Goal: Information Seeking & Learning: Check status

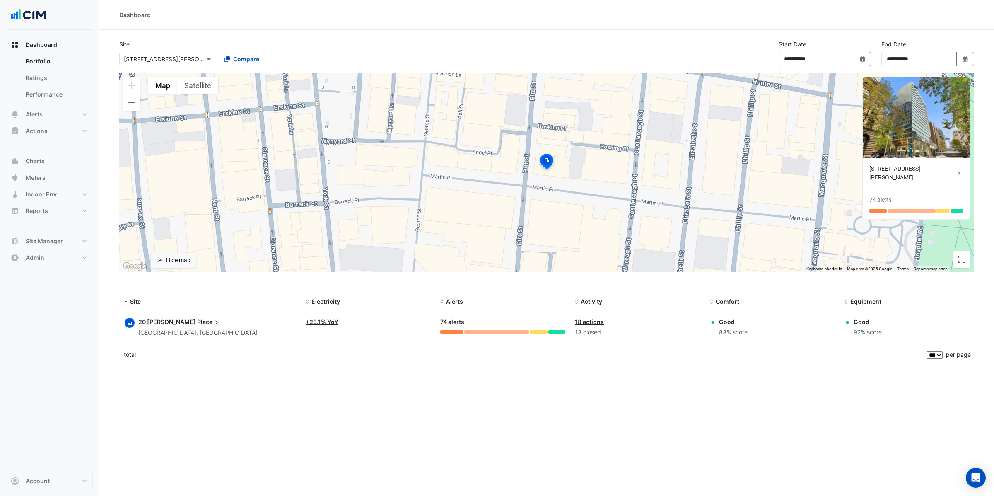
select select "***"
click at [130, 324] on icon "button" at bounding box center [129, 322] width 8 height 8
click at [197, 322] on span "Place" at bounding box center [209, 321] width 24 height 9
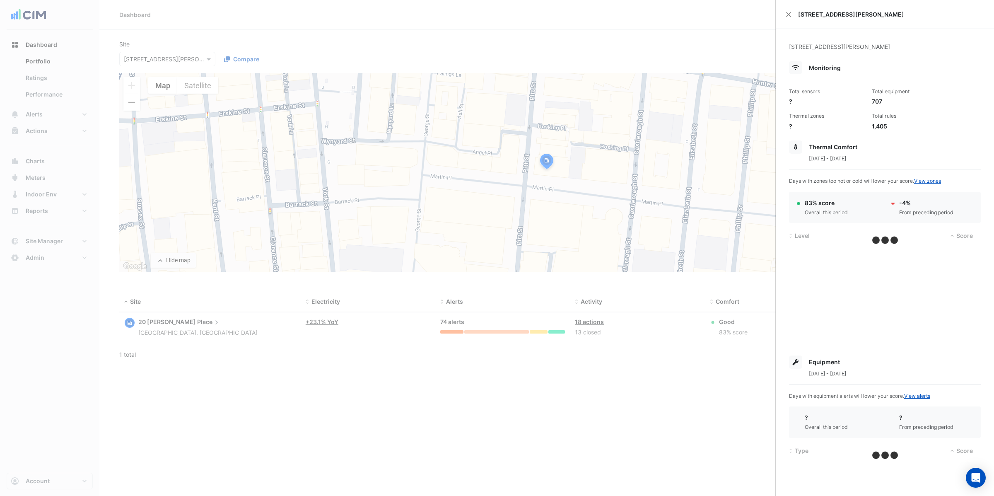
click at [223, 443] on ngb-offcanvas-backdrop at bounding box center [497, 248] width 994 height 496
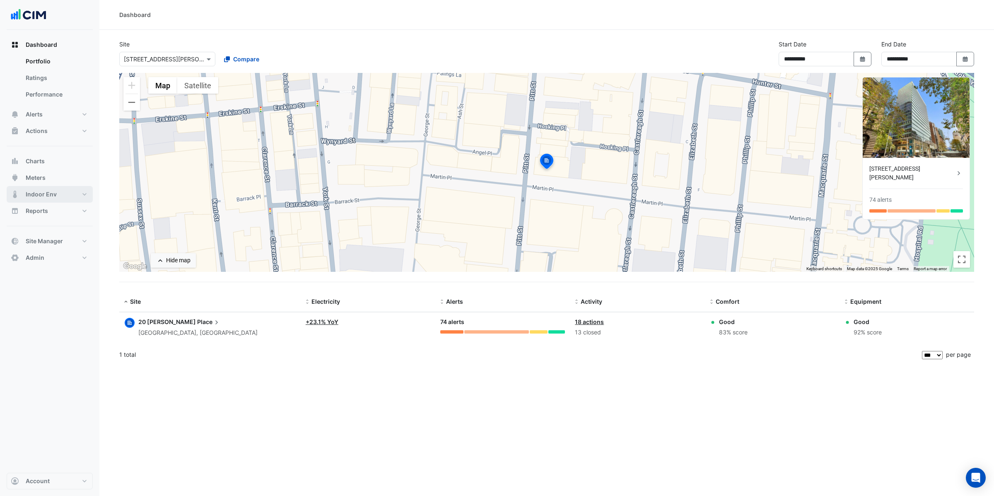
click at [60, 198] on button "Indoor Env" at bounding box center [50, 194] width 86 height 17
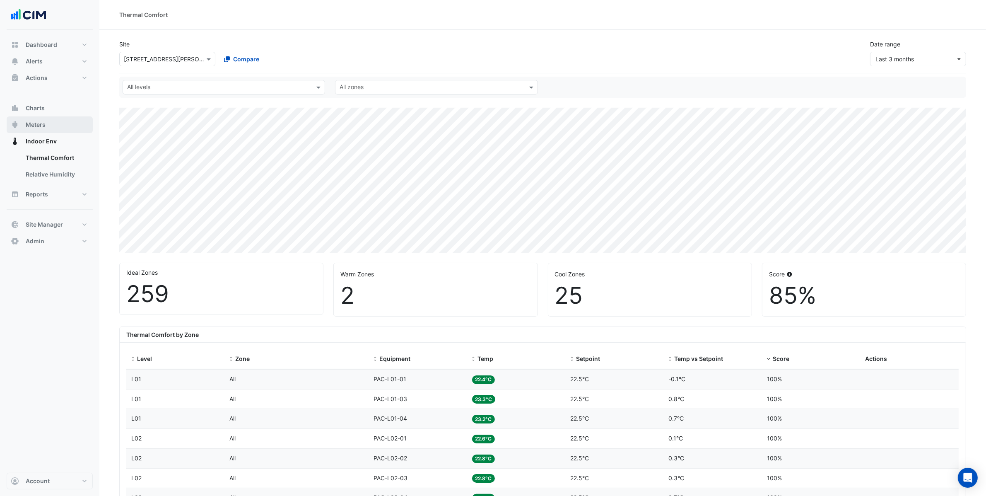
click at [57, 125] on button "Meters" at bounding box center [50, 124] width 86 height 17
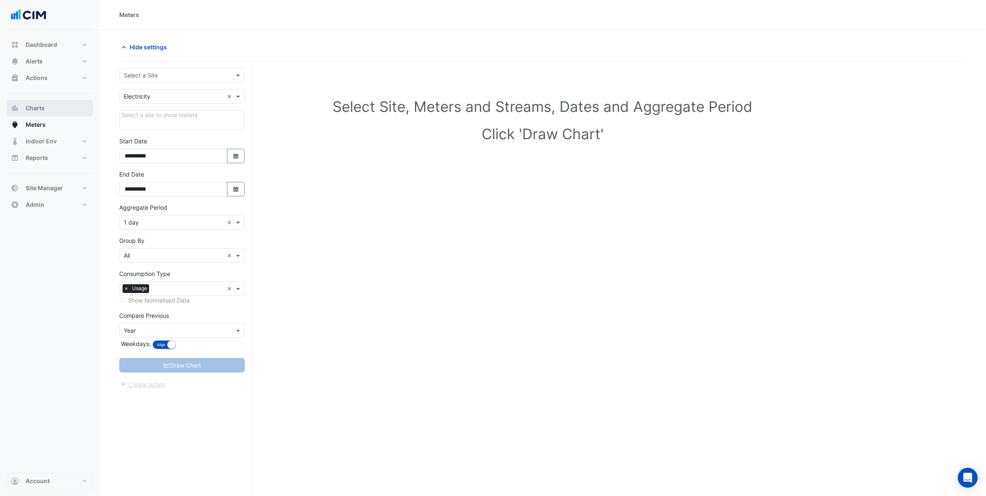
click at [49, 113] on button "Charts" at bounding box center [50, 108] width 86 height 17
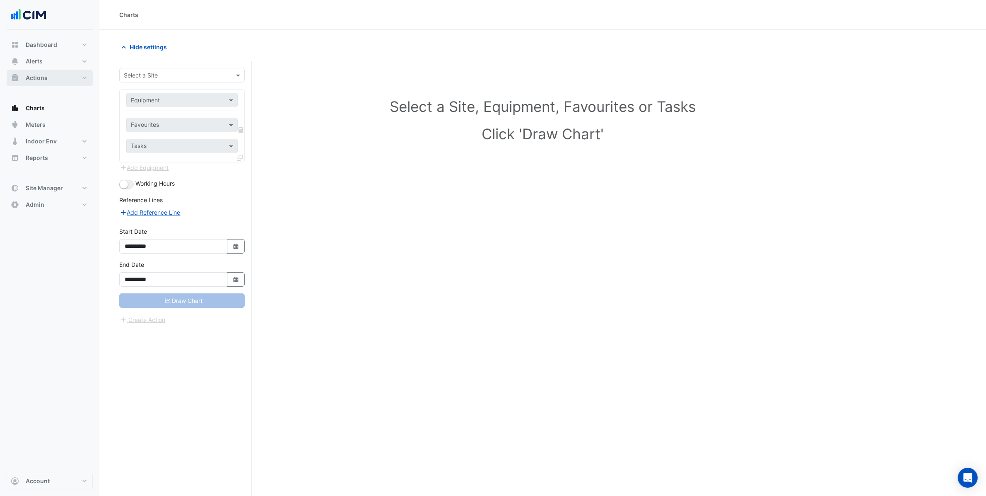
click at [56, 72] on button "Actions" at bounding box center [50, 78] width 86 height 17
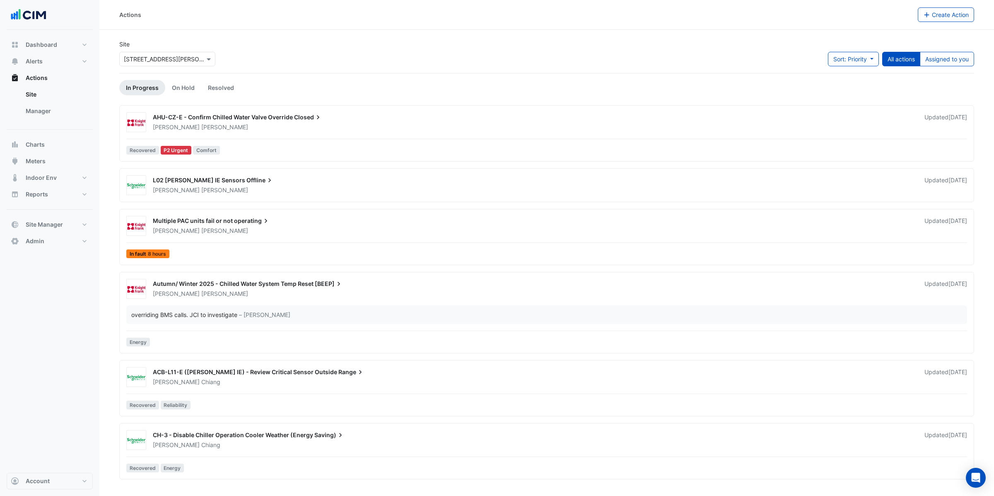
click at [286, 214] on div "Multiple PAC units fail or not operating [PERSON_NAME] Updated [DATE]" at bounding box center [560, 224] width 824 height 22
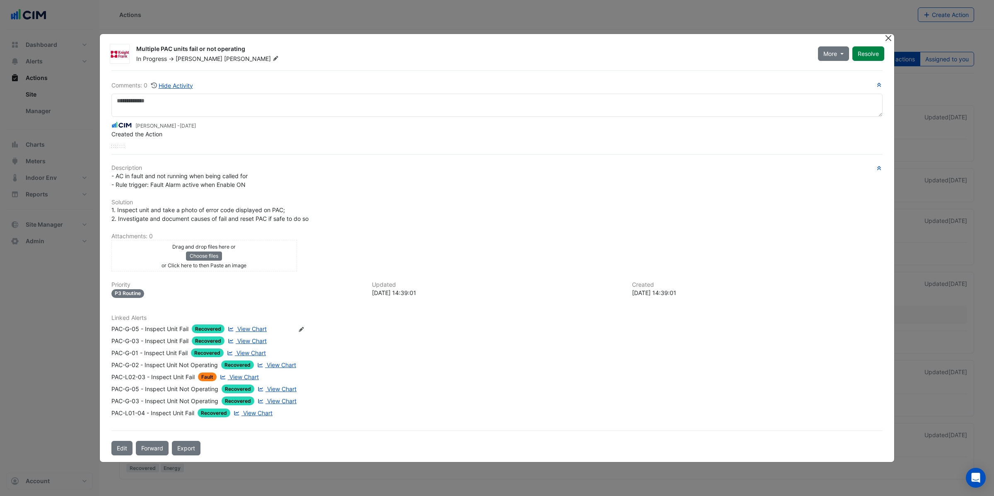
click at [890, 38] on button "Close" at bounding box center [888, 38] width 9 height 9
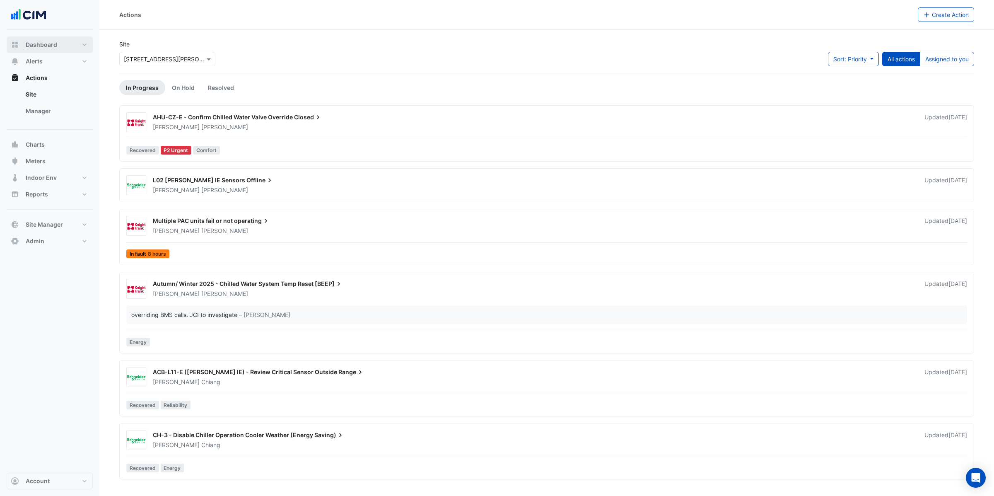
click at [49, 43] on span "Dashboard" at bounding box center [41, 45] width 31 height 8
select select "***"
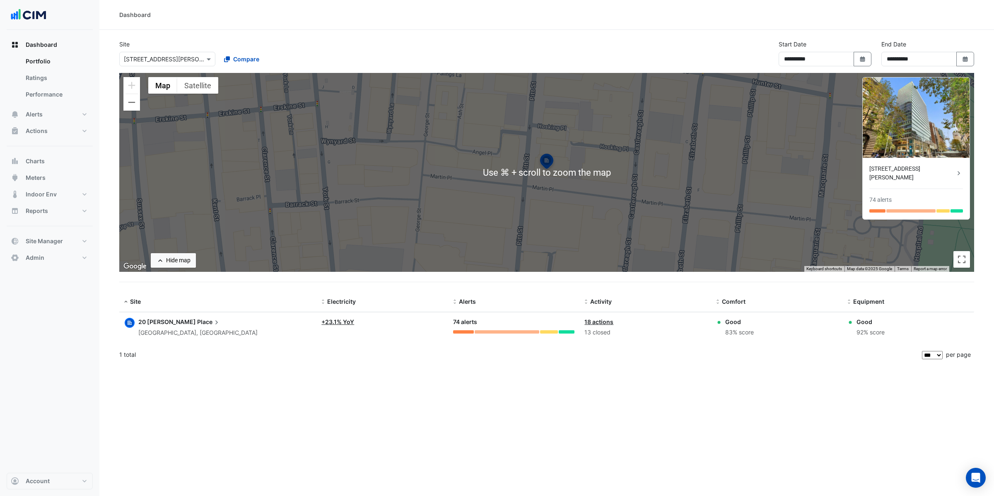
click at [731, 331] on div "83% score" at bounding box center [739, 332] width 29 height 10
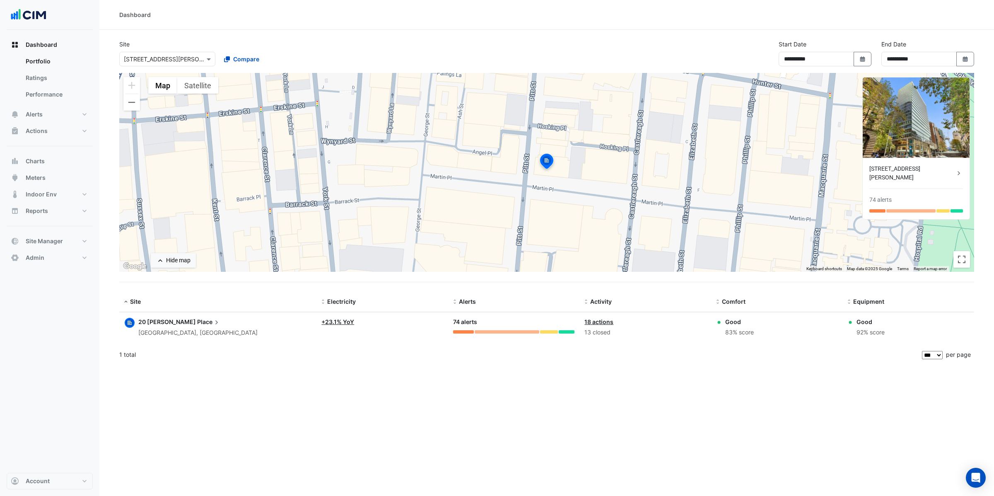
click at [682, 449] on div "**********" at bounding box center [546, 248] width 894 height 496
click at [198, 81] on button "Satellite" at bounding box center [197, 85] width 41 height 17
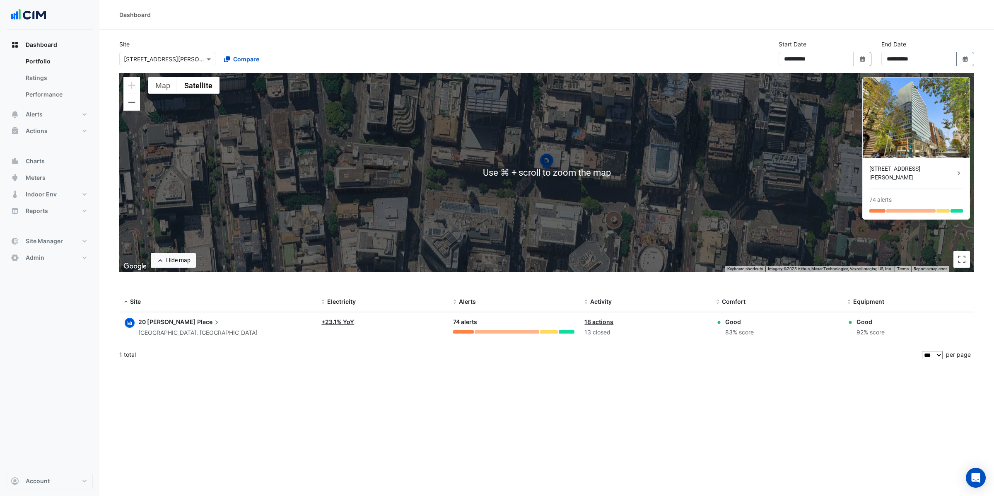
click at [717, 193] on div "To activate drag with keyboard, press Alt + Enter. Once in keyboard drag state,…" at bounding box center [546, 172] width 855 height 199
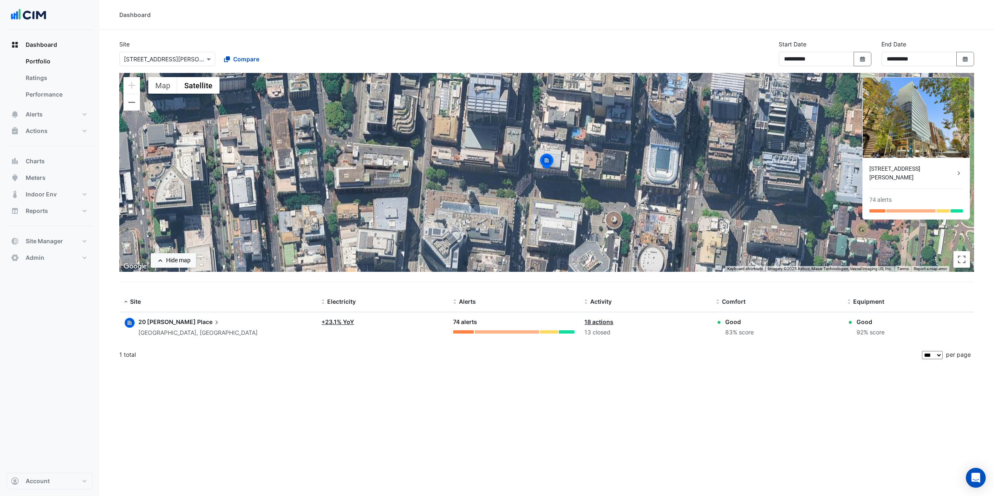
click at [599, 180] on div "To activate drag with keyboard, press Alt + Enter. Once in keyboard drag state,…" at bounding box center [546, 172] width 855 height 199
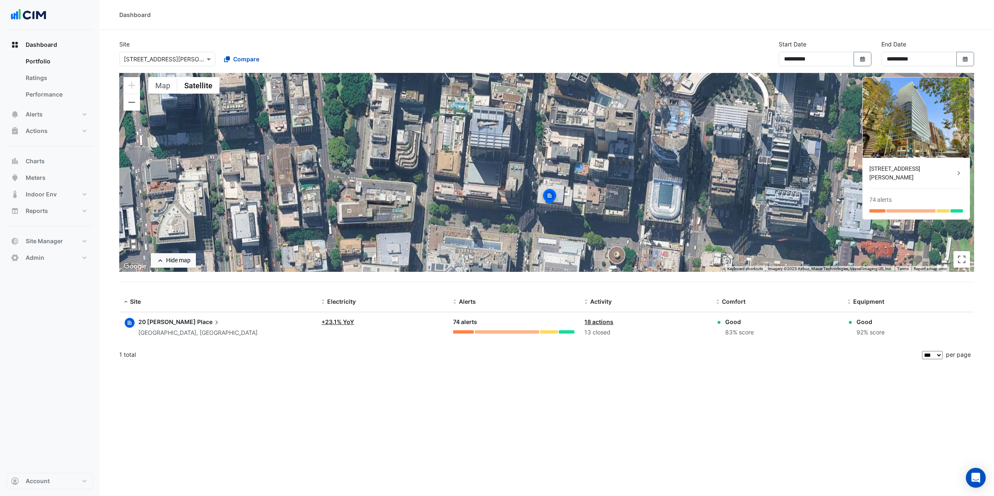
drag, startPoint x: 606, startPoint y: 148, endPoint x: 610, endPoint y: 191, distance: 42.8
click at [610, 191] on div "To activate drag with keyboard, press Alt + Enter. Once in keyboard drag state,…" at bounding box center [546, 172] width 855 height 199
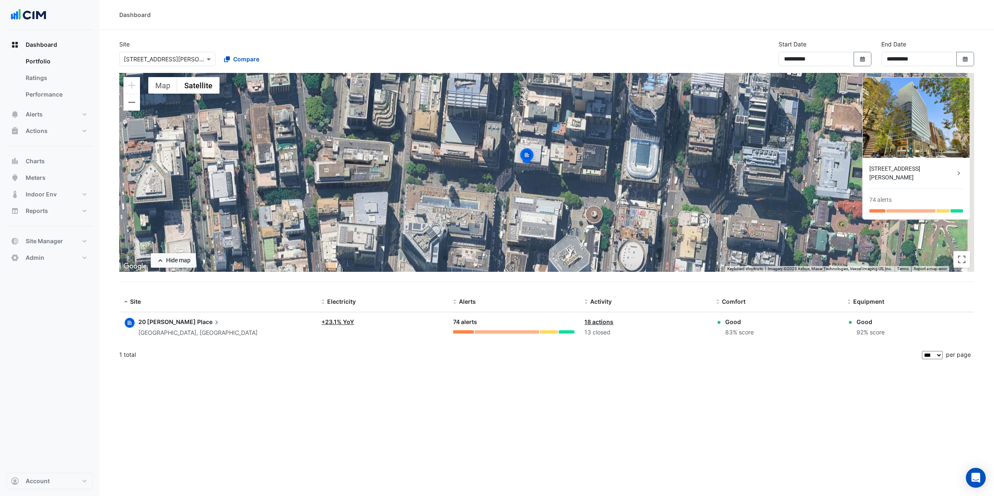
drag, startPoint x: 628, startPoint y: 201, endPoint x: 599, endPoint y: 150, distance: 58.6
click at [599, 150] on div "To activate drag with keyboard, press Alt + Enter. Once in keyboard drag state,…" at bounding box center [546, 172] width 855 height 199
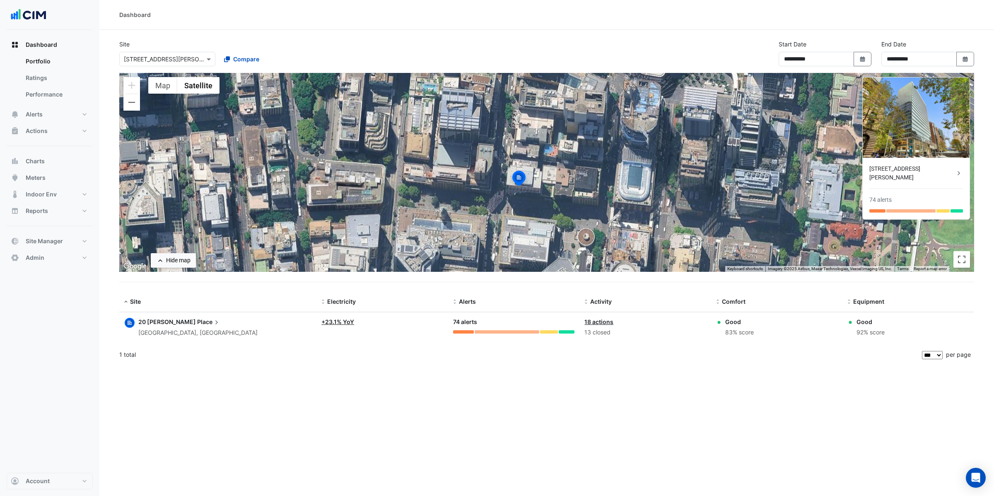
drag, startPoint x: 591, startPoint y: 172, endPoint x: 585, endPoint y: 200, distance: 28.8
click at [587, 202] on div "To activate drag with keyboard, press Alt + Enter. Once in keyboard drag state,…" at bounding box center [546, 172] width 855 height 199
click at [133, 104] on button "Zoom out" at bounding box center [131, 102] width 17 height 17
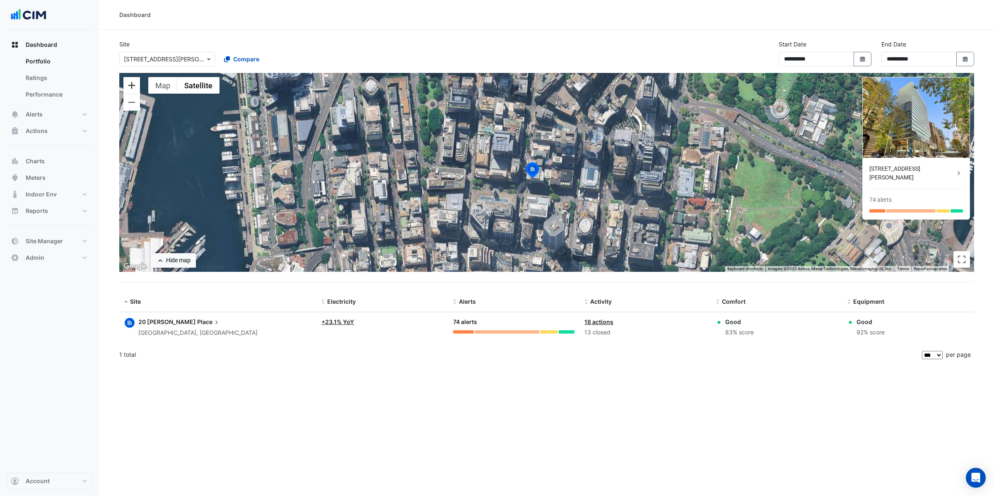
click at [134, 90] on button "Zoom in" at bounding box center [131, 85] width 17 height 17
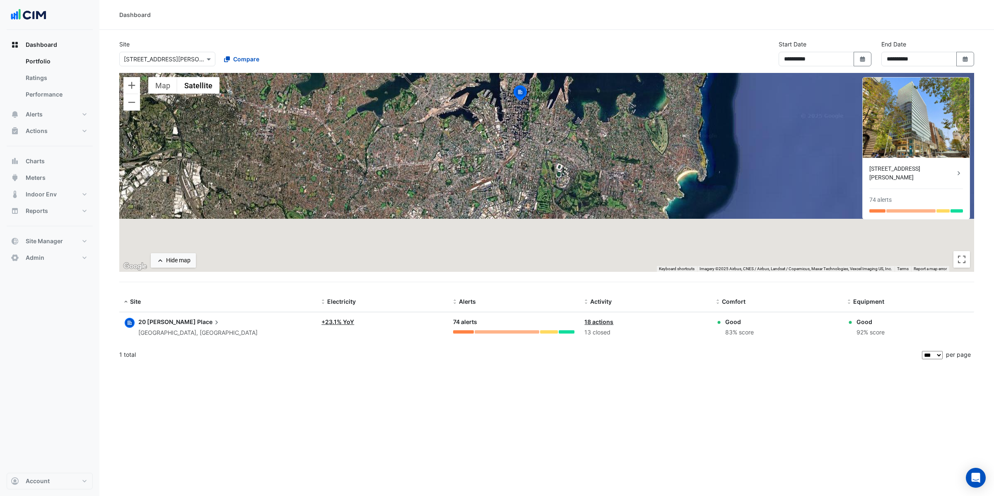
drag, startPoint x: 434, startPoint y: 228, endPoint x: 476, endPoint y: 146, distance: 91.5
click at [476, 146] on div "To activate drag with keyboard, press Alt + Enter. Once in keyboard drag state,…" at bounding box center [546, 172] width 855 height 199
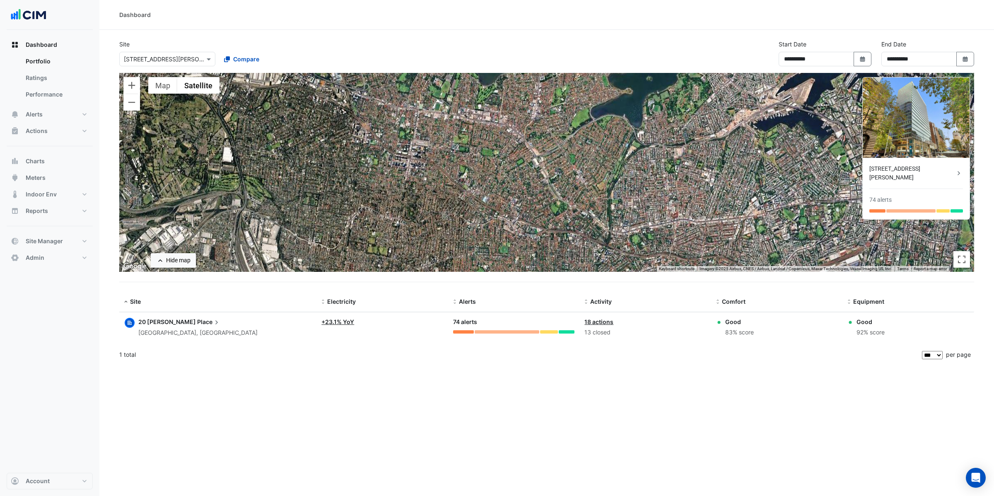
drag, startPoint x: 310, startPoint y: 166, endPoint x: 591, endPoint y: 219, distance: 285.8
click at [628, 218] on div "To activate drag with keyboard, press Alt + Enter. Once in keyboard drag state,…" at bounding box center [546, 172] width 855 height 199
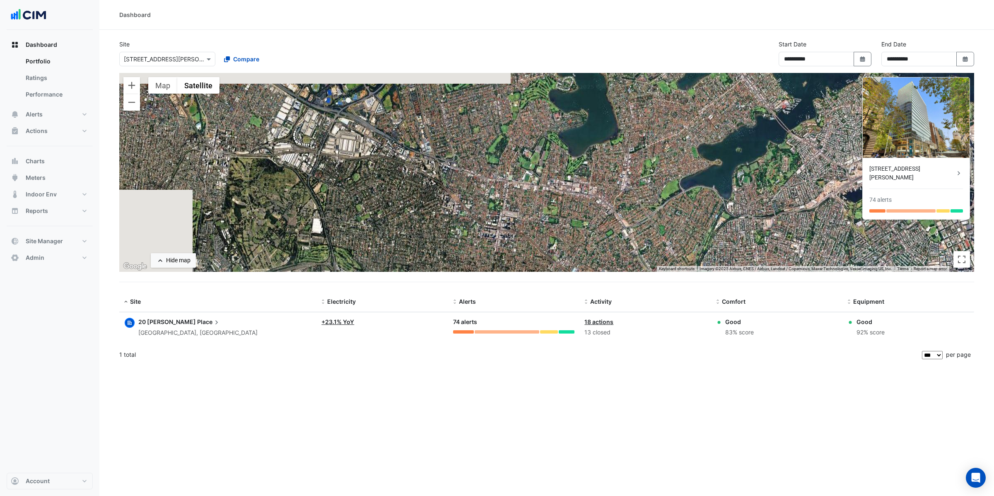
drag, startPoint x: 471, startPoint y: 157, endPoint x: 587, endPoint y: 241, distance: 143.4
click at [585, 241] on div "To activate drag with keyboard, press Alt + Enter. Once in keyboard drag state,…" at bounding box center [546, 172] width 855 height 199
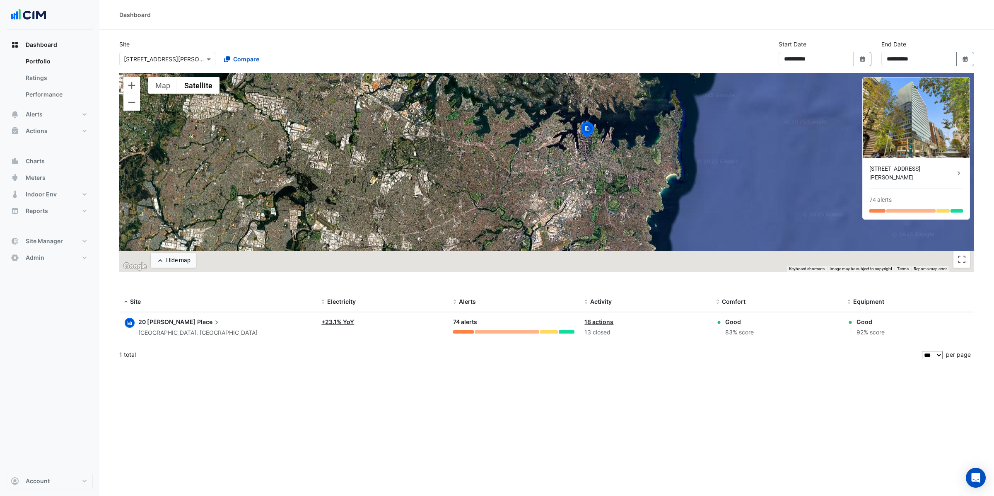
drag, startPoint x: 643, startPoint y: 220, endPoint x: 551, endPoint y: 175, distance: 102.4
click at [551, 175] on div "To activate drag with keyboard, press Alt + Enter. Once in keyboard drag state,…" at bounding box center [546, 172] width 855 height 199
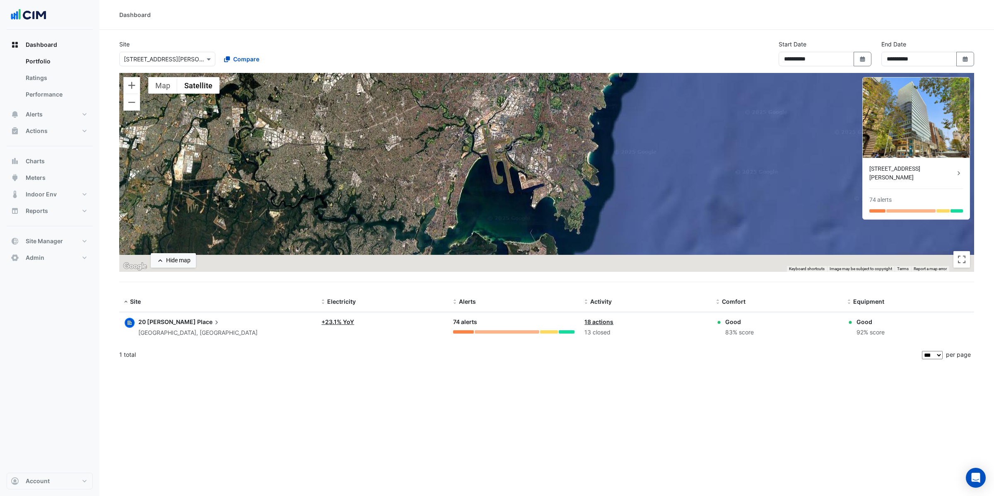
drag, startPoint x: 544, startPoint y: 218, endPoint x: 484, endPoint y: 113, distance: 120.9
click at [484, 113] on div "To activate drag with keyboard, press Alt + Enter. Once in keyboard drag state,…" at bounding box center [546, 172] width 855 height 199
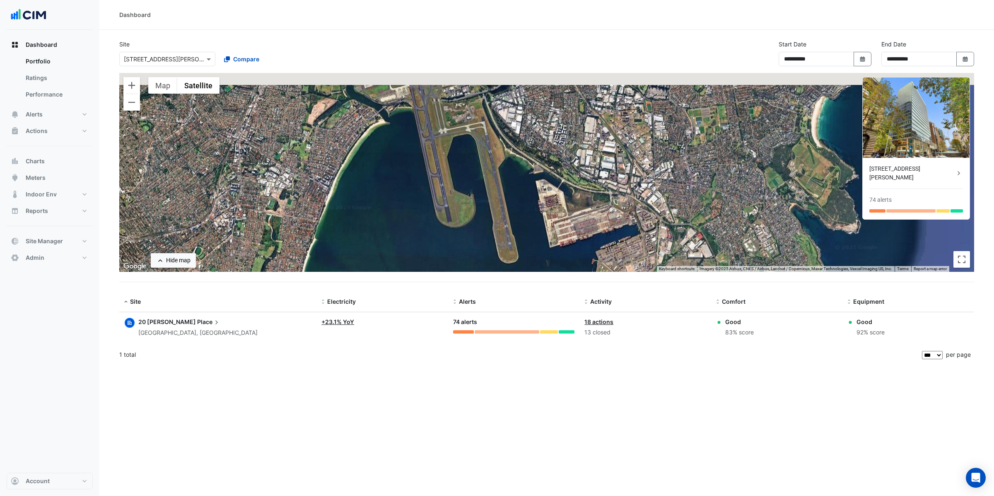
drag, startPoint x: 493, startPoint y: 191, endPoint x: 501, endPoint y: 275, distance: 84.0
click at [501, 275] on app-tabular-dashboard "**********" at bounding box center [546, 202] width 855 height 325
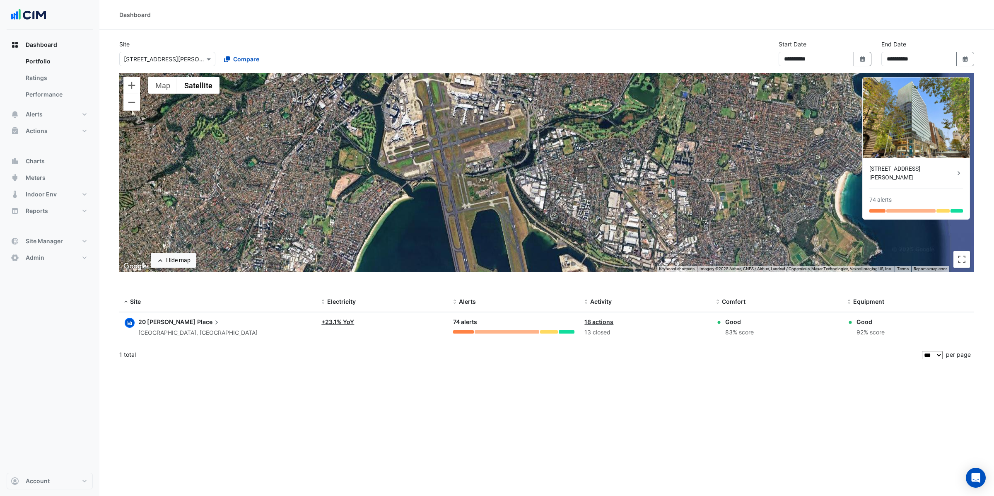
drag, startPoint x: 465, startPoint y: 155, endPoint x: 490, endPoint y: 234, distance: 82.9
click at [490, 234] on div "To activate drag with keyboard, press Alt + Enter. Once in keyboard drag state,…" at bounding box center [546, 172] width 855 height 199
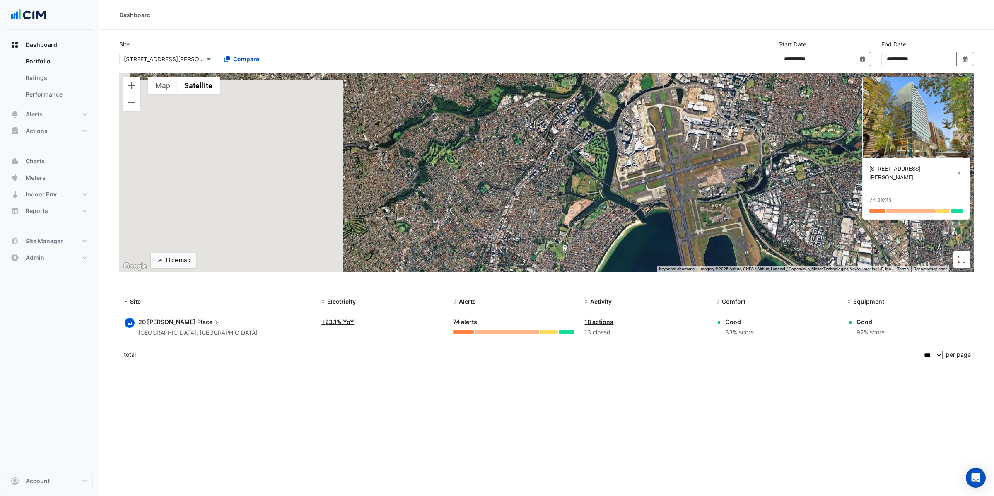
drag, startPoint x: 274, startPoint y: 157, endPoint x: 527, endPoint y: 185, distance: 254.5
click at [527, 185] on div "To activate drag with keyboard, press Alt + Enter. Once in keyboard drag state,…" at bounding box center [546, 172] width 855 height 199
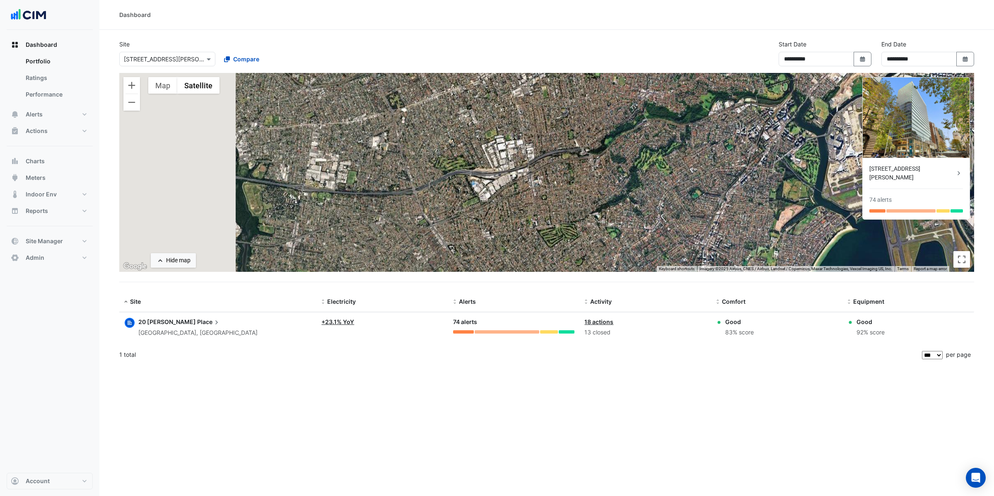
click at [502, 171] on div "To activate drag with keyboard, press Alt + Enter. Once in keyboard drag state,…" at bounding box center [546, 172] width 855 height 199
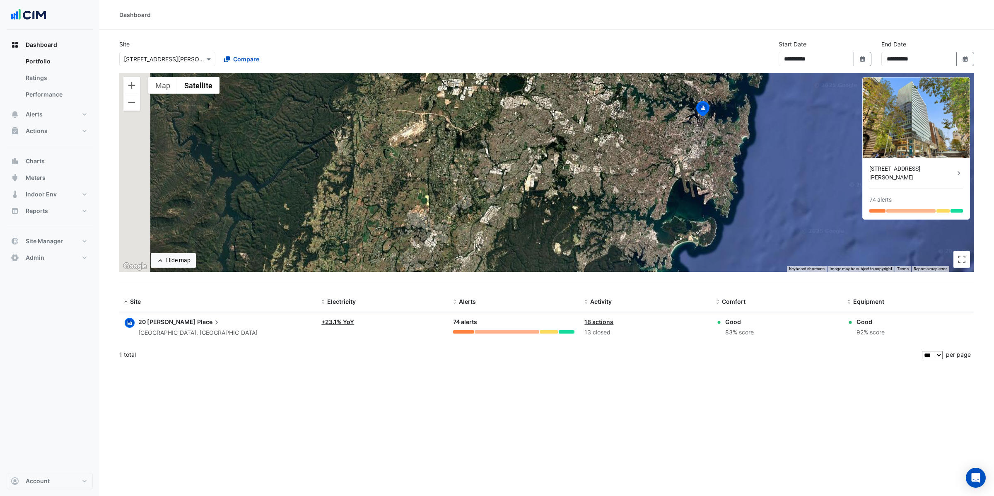
drag, startPoint x: 424, startPoint y: 169, endPoint x: 578, endPoint y: 176, distance: 154.2
click at [578, 176] on div "To activate drag with keyboard, press Alt + Enter. Once in keyboard drag state,…" at bounding box center [546, 172] width 855 height 199
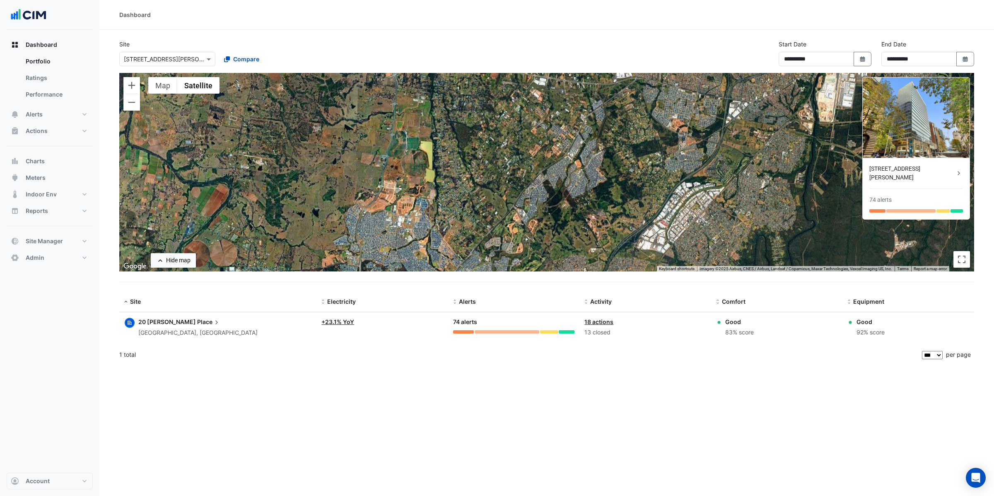
drag, startPoint x: 441, startPoint y: 214, endPoint x: 587, endPoint y: 139, distance: 164.4
click at [587, 139] on div "To activate drag with keyboard, press Alt + Enter. Once in keyboard drag state,…" at bounding box center [546, 172] width 855 height 199
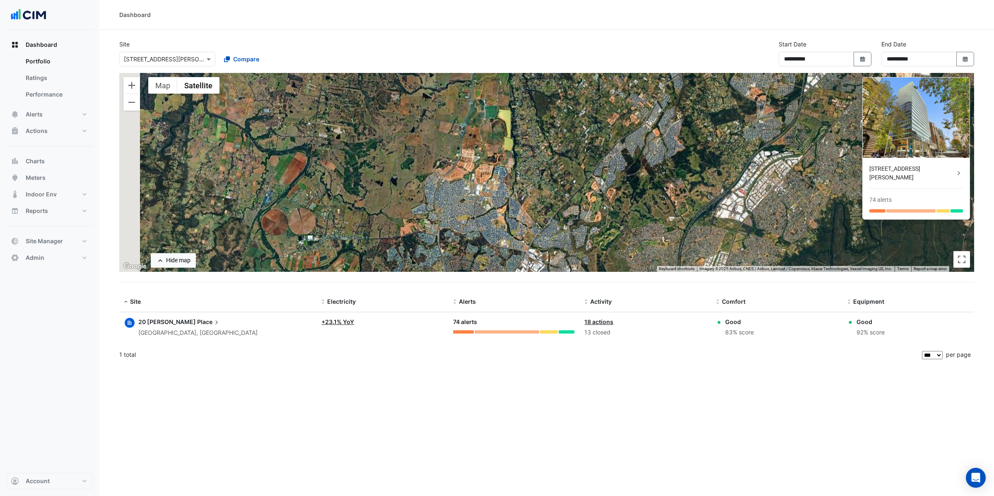
drag, startPoint x: 376, startPoint y: 196, endPoint x: 492, endPoint y: 135, distance: 131.3
click at [492, 135] on div "To activate drag with keyboard, press Alt + Enter. Once in keyboard drag state,…" at bounding box center [546, 172] width 855 height 199
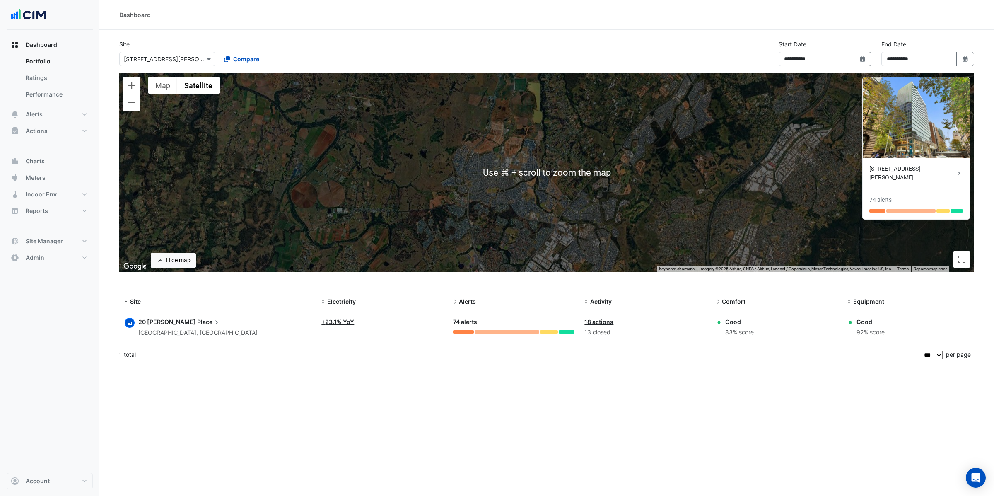
click at [515, 182] on div "To activate drag with keyboard, press Alt + Enter. Once in keyboard drag state,…" at bounding box center [546, 172] width 855 height 199
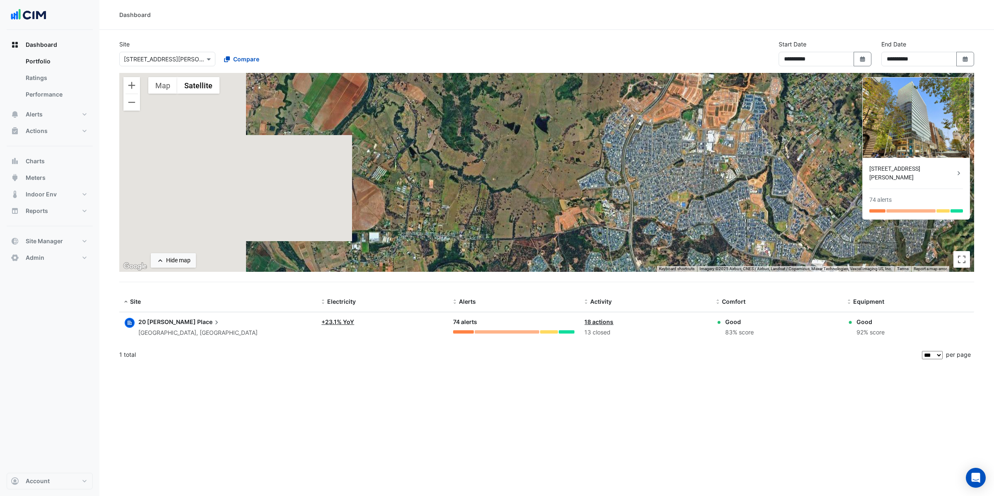
drag, startPoint x: 406, startPoint y: 186, endPoint x: 659, endPoint y: 182, distance: 253.4
click at [681, 184] on div "To activate drag with keyboard, press Alt + Enter. Once in keyboard drag state,…" at bounding box center [546, 172] width 855 height 199
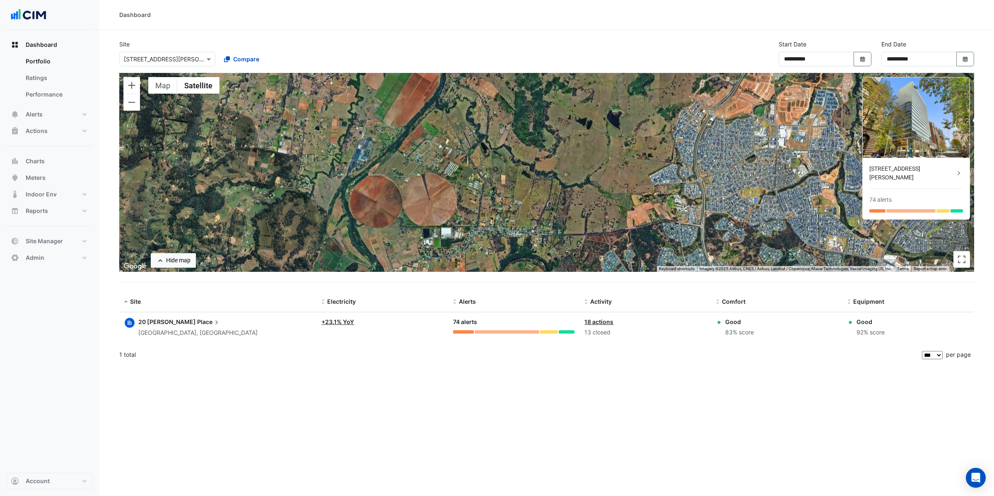
drag, startPoint x: 543, startPoint y: 187, endPoint x: 670, endPoint y: 177, distance: 127.1
click at [670, 177] on div "To activate drag with keyboard, press Alt + Enter. Once in keyboard drag state,…" at bounding box center [546, 172] width 855 height 199
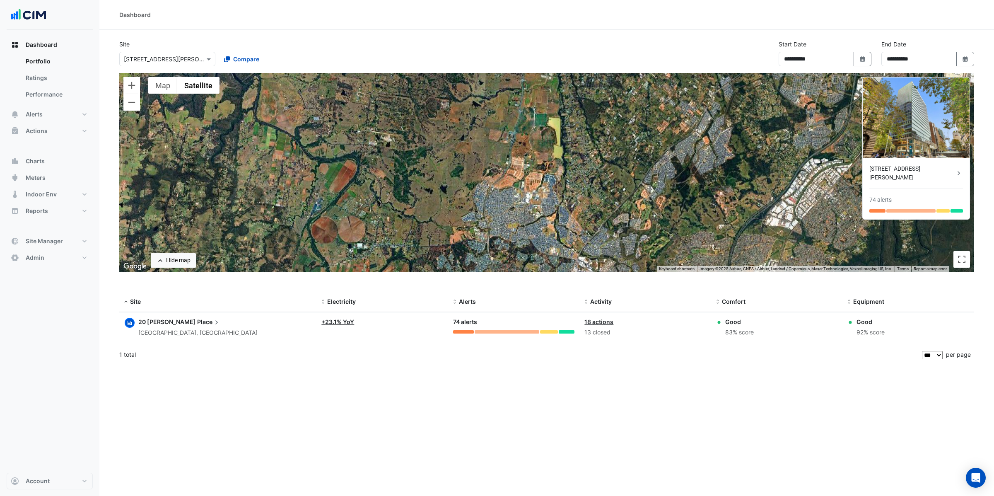
drag, startPoint x: 639, startPoint y: 176, endPoint x: 404, endPoint y: 234, distance: 241.3
click at [404, 234] on div "To activate drag with keyboard, press Alt + Enter. Once in keyboard drag state,…" at bounding box center [546, 172] width 855 height 199
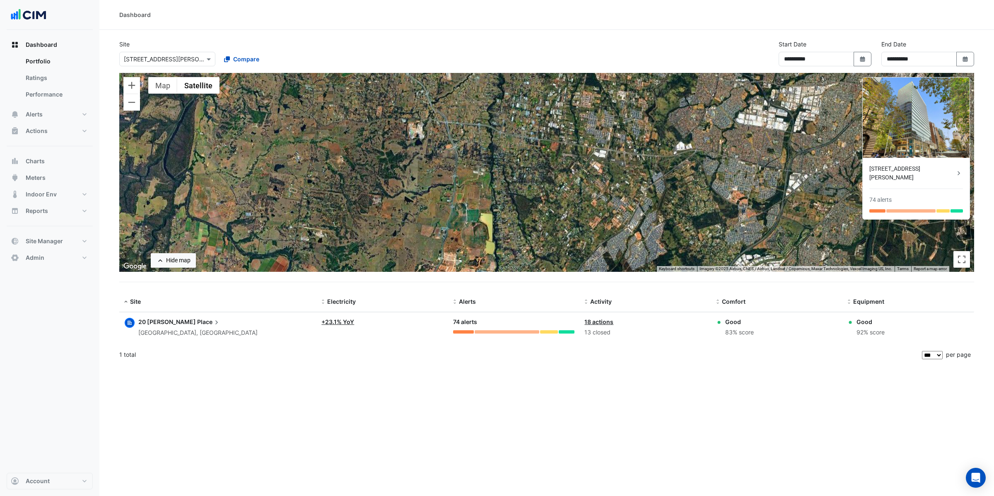
drag, startPoint x: 477, startPoint y: 157, endPoint x: 416, endPoint y: 242, distance: 104.1
click at [416, 242] on div "To activate drag with keyboard, press Alt + Enter. Once in keyboard drag state,…" at bounding box center [546, 172] width 855 height 199
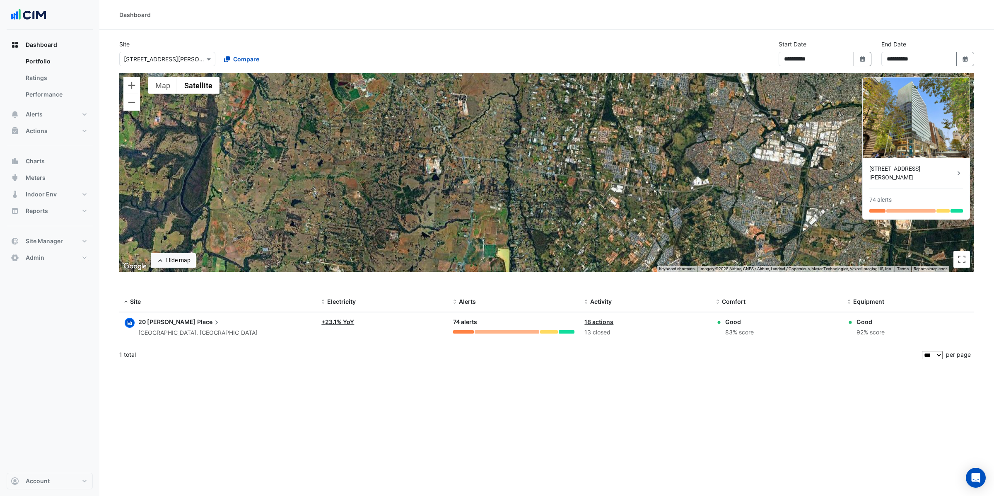
drag, startPoint x: 437, startPoint y: 181, endPoint x: 455, endPoint y: 219, distance: 42.2
click at [455, 219] on div "To activate drag with keyboard, press Alt + Enter. Once in keyboard drag state,…" at bounding box center [546, 172] width 855 height 199
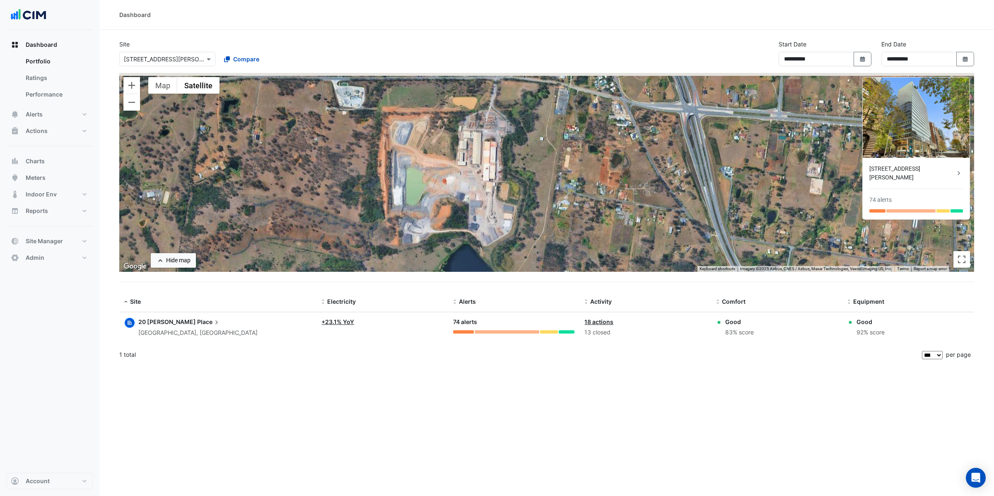
drag, startPoint x: 451, startPoint y: 133, endPoint x: 467, endPoint y: 149, distance: 22.3
click at [467, 149] on div "To activate drag with keyboard, press Alt + Enter. Once in keyboard drag state,…" at bounding box center [546, 172] width 855 height 199
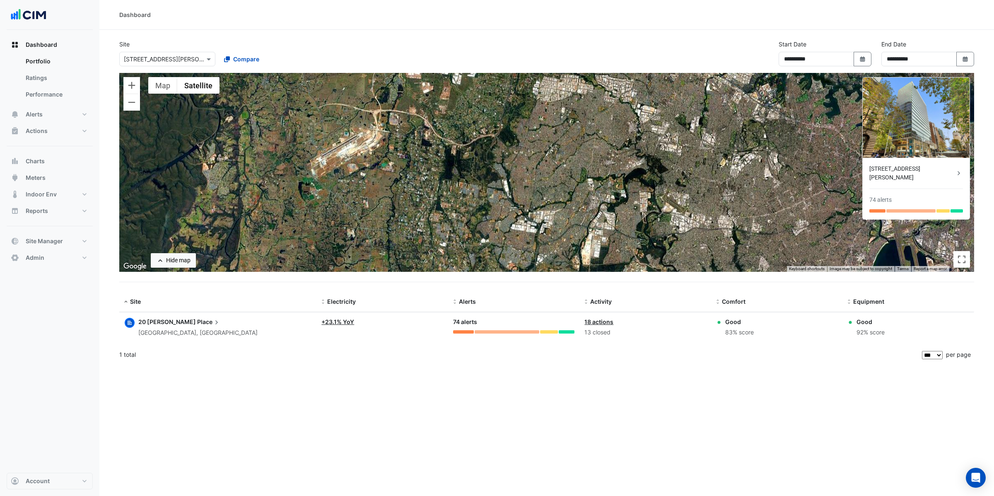
drag, startPoint x: 518, startPoint y: 146, endPoint x: 417, endPoint y: 222, distance: 126.3
click at [417, 222] on div "To activate drag with keyboard, press Alt + Enter. Once in keyboard drag state,…" at bounding box center [546, 172] width 855 height 199
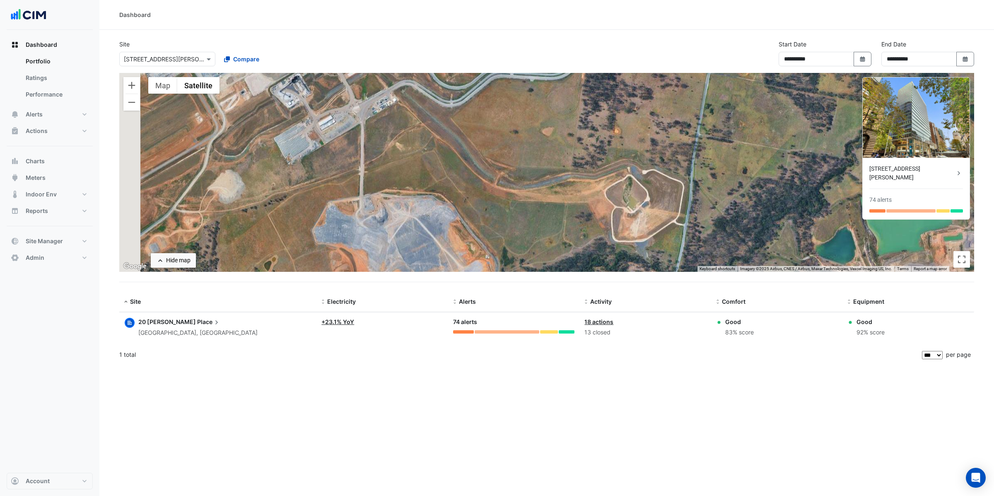
drag, startPoint x: 339, startPoint y: 152, endPoint x: 579, endPoint y: 248, distance: 258.1
click at [579, 248] on div "To activate drag with keyboard, press Alt + Enter. Once in keyboard drag state,…" at bounding box center [546, 172] width 855 height 199
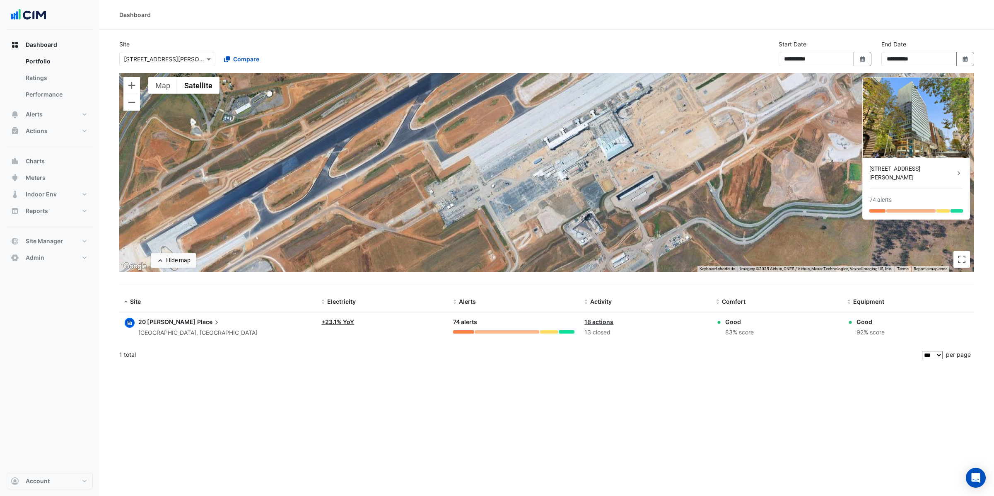
drag, startPoint x: 537, startPoint y: 180, endPoint x: 626, endPoint y: 242, distance: 108.4
click at [626, 242] on div "To activate drag with keyboard, press Alt + Enter. Once in keyboard drag state,…" at bounding box center [546, 172] width 855 height 199
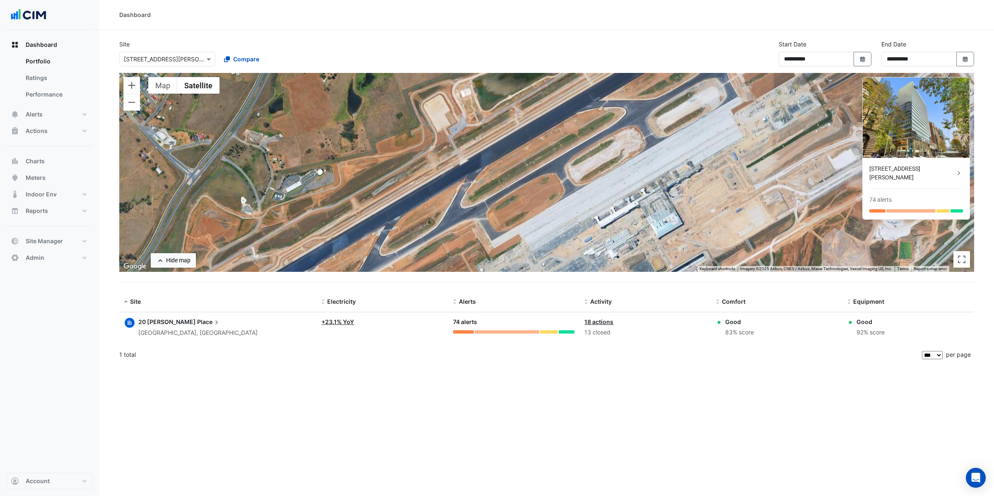
drag, startPoint x: 601, startPoint y: 175, endPoint x: 599, endPoint y: 207, distance: 31.5
click at [601, 212] on div "To activate drag with keyboard, press Alt + Enter. Once in keyboard drag state,…" at bounding box center [546, 172] width 855 height 199
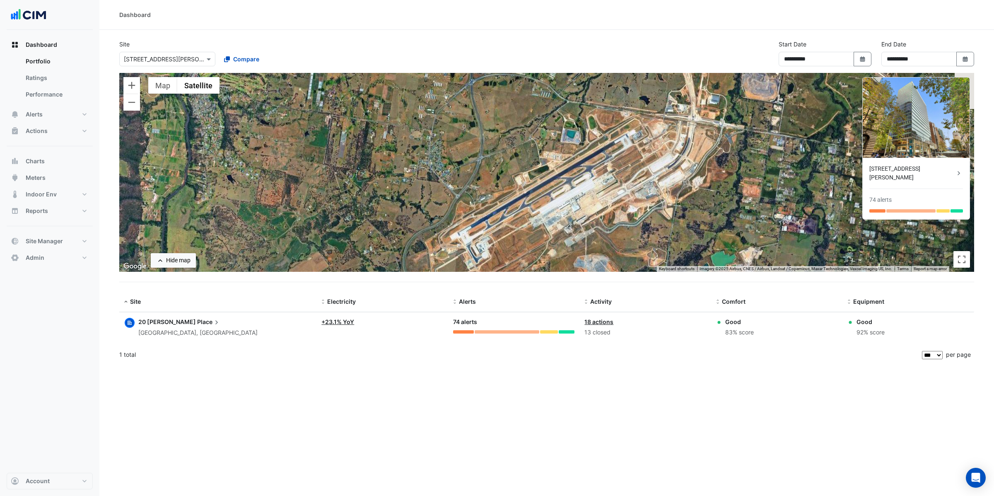
drag, startPoint x: 651, startPoint y: 157, endPoint x: 601, endPoint y: 182, distance: 55.9
click at [601, 182] on div "To activate drag with keyboard, press Alt + Enter. Once in keyboard drag state,…" at bounding box center [546, 172] width 855 height 199
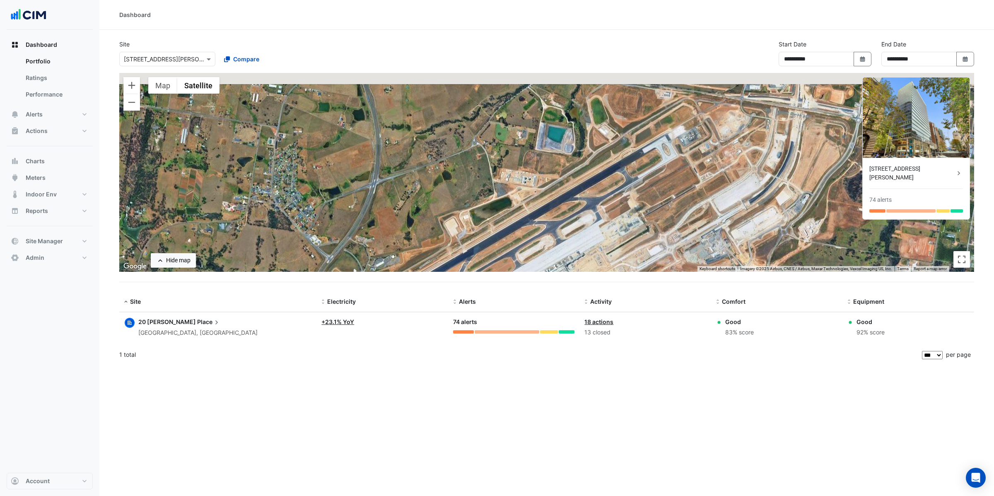
drag, startPoint x: 474, startPoint y: 149, endPoint x: 502, endPoint y: 201, distance: 58.5
click at [502, 201] on div "To activate drag with keyboard, press Alt + Enter. Once in keyboard drag state,…" at bounding box center [546, 172] width 855 height 199
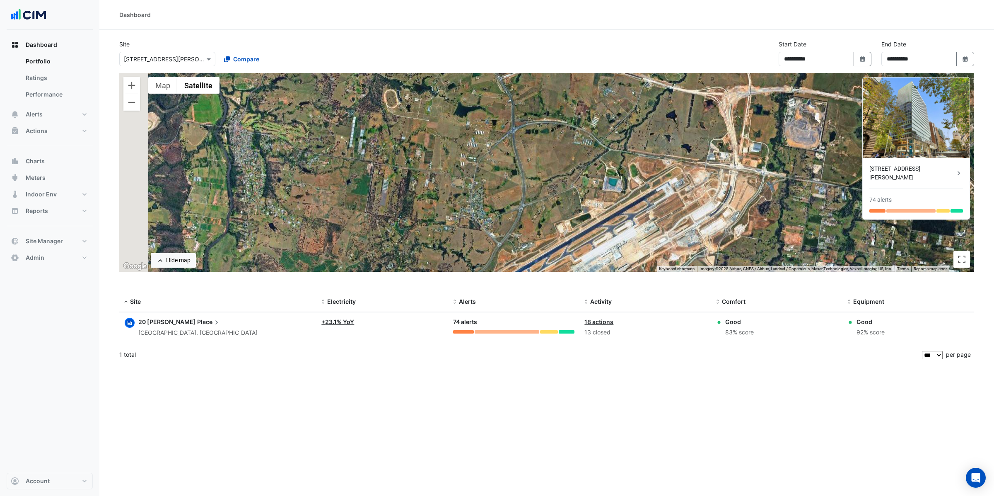
drag, startPoint x: 290, startPoint y: 171, endPoint x: 393, endPoint y: 186, distance: 104.2
click at [392, 186] on div "To activate drag with keyboard, press Alt + Enter. Once in keyboard drag state,…" at bounding box center [546, 172] width 855 height 199
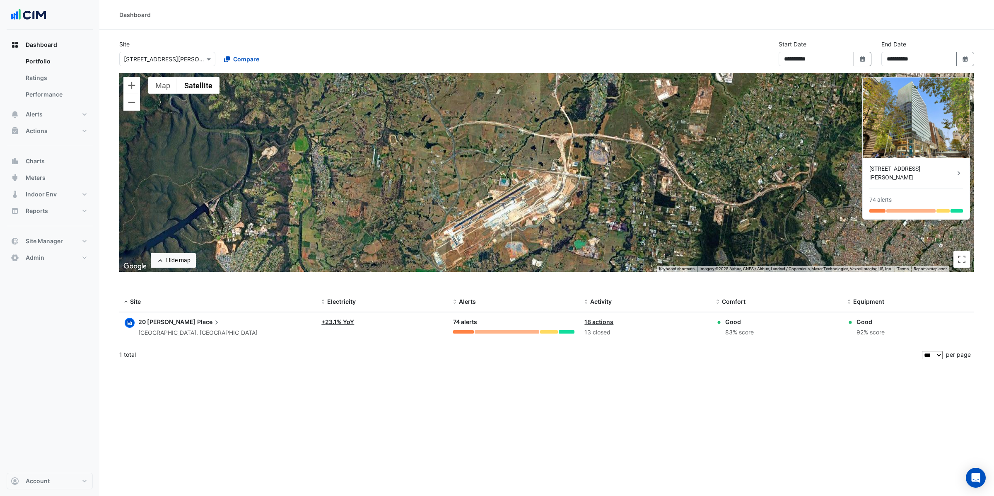
click at [335, 360] on div "1 total" at bounding box center [519, 354] width 801 height 21
click at [336, 320] on link "+ 23.1% YoY" at bounding box center [337, 321] width 33 height 7
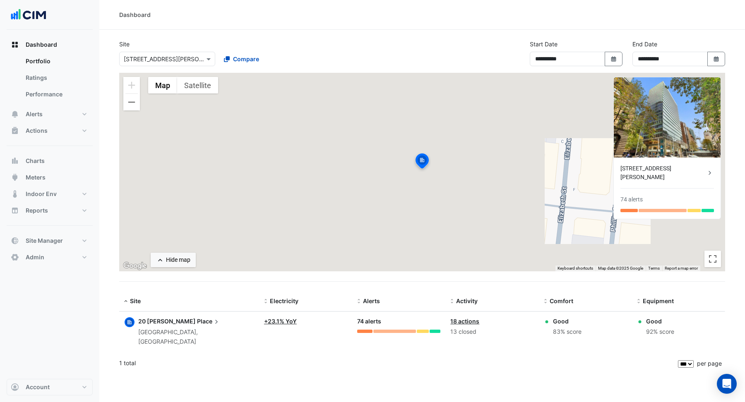
select select "***"
